Goal: Transaction & Acquisition: Purchase product/service

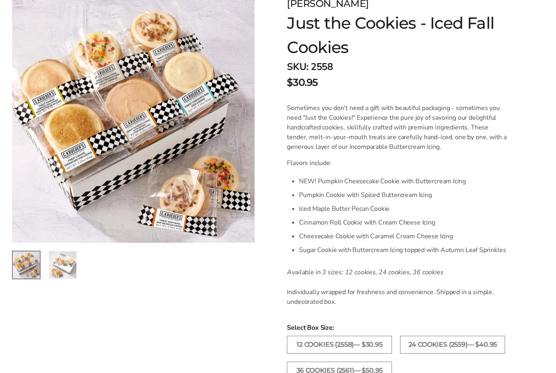
scroll to position [18, 0]
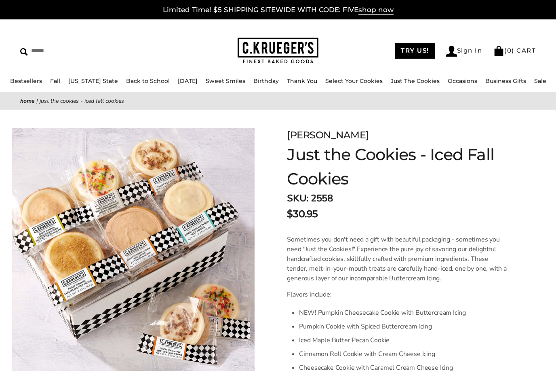
click at [407, 80] on link "Just The Cookies" at bounding box center [415, 80] width 49 height 7
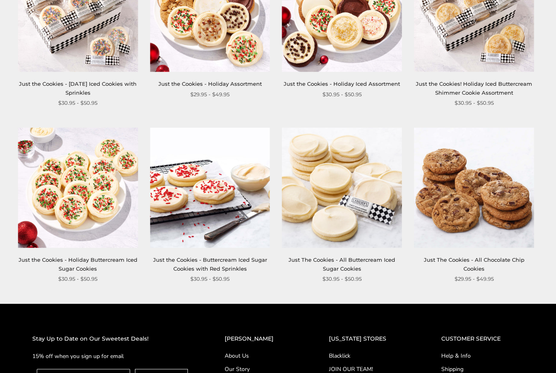
scroll to position [755, 0]
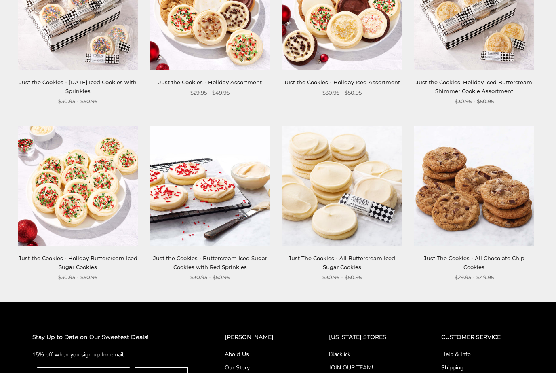
click at [93, 261] on link "Just the Cookies - Holiday Buttercream Iced Sugar Cookies" at bounding box center [78, 262] width 119 height 15
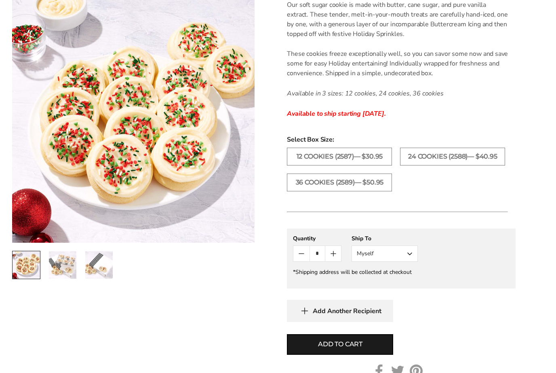
scroll to position [298, 0]
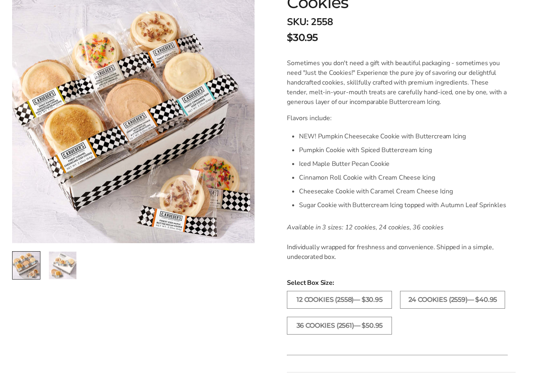
scroll to position [176, 0]
click at [356, 324] on label "36 COOKIES (2561)— $50.95" at bounding box center [339, 326] width 105 height 18
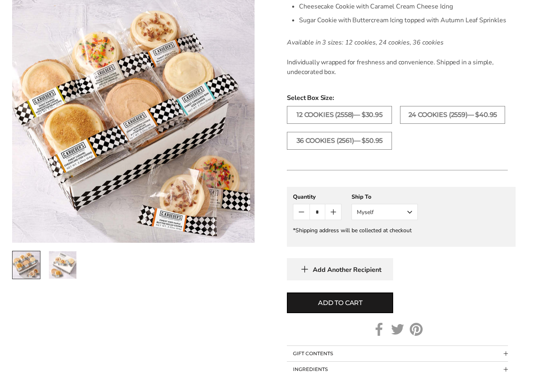
scroll to position [369, 0]
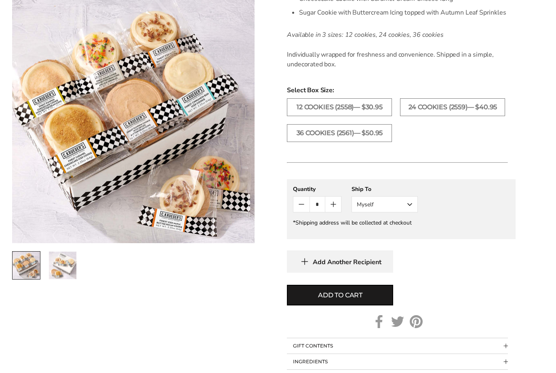
click at [354, 298] on span "Add to cart" at bounding box center [340, 295] width 44 height 10
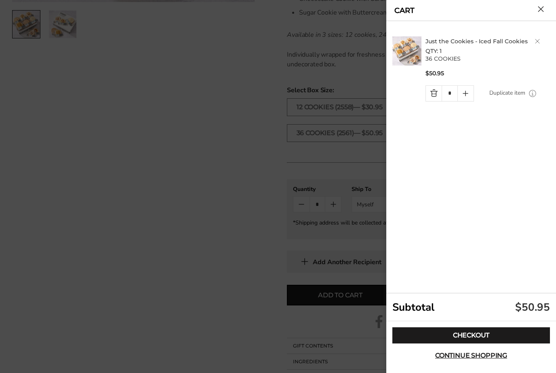
click at [483, 343] on link "Checkout" at bounding box center [472, 335] width 158 height 16
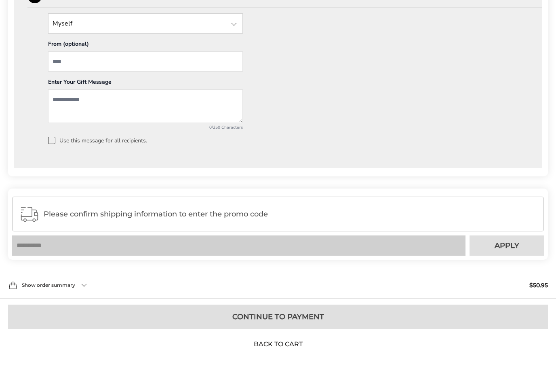
scroll to position [639, 0]
click at [288, 349] on link "Back to Cart" at bounding box center [278, 344] width 57 height 9
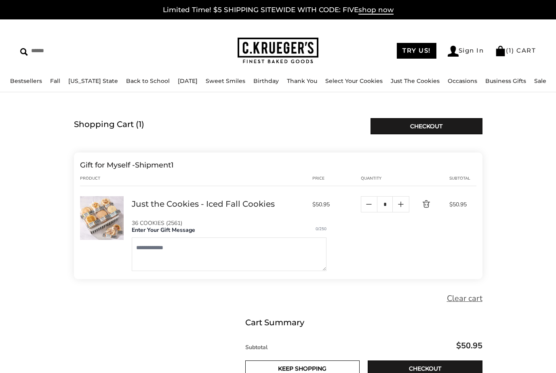
click at [427, 205] on link "Delete product" at bounding box center [420, 204] width 22 height 10
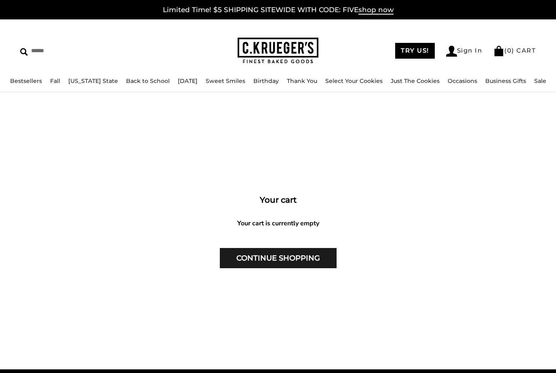
click at [278, 49] on img at bounding box center [278, 51] width 81 height 26
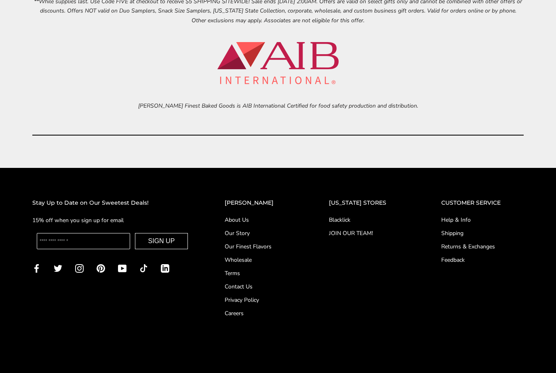
scroll to position [3205, 0]
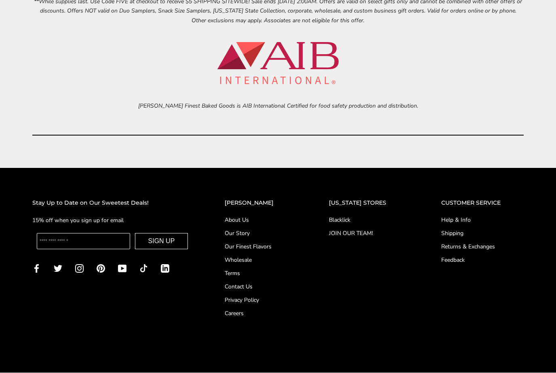
click at [450, 230] on link "Shipping" at bounding box center [482, 233] width 82 height 8
